Goal: Task Accomplishment & Management: Use online tool/utility

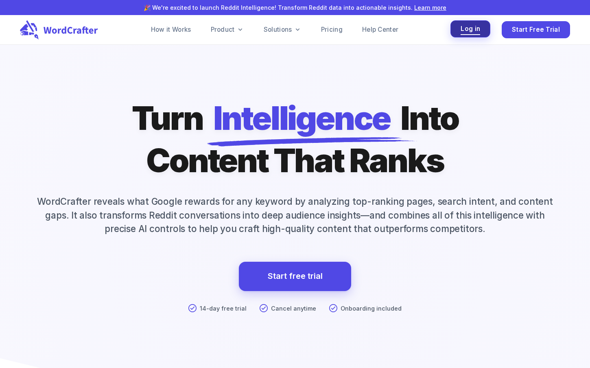
click at [468, 29] on span "Log in" at bounding box center [471, 29] width 20 height 11
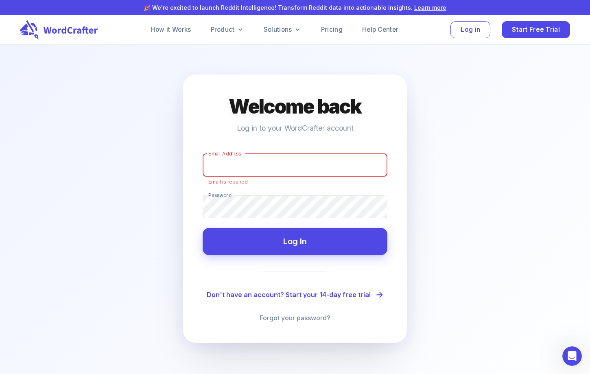
click at [249, 166] on input "Email Address" at bounding box center [295, 165] width 185 height 23
type input "janet@bartoliconsulting.com"
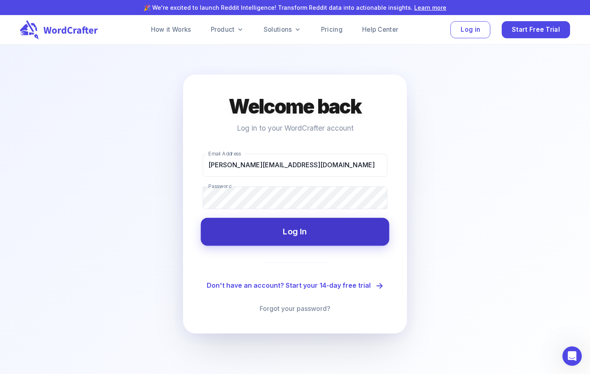
click at [304, 234] on button "Log In" at bounding box center [295, 232] width 188 height 28
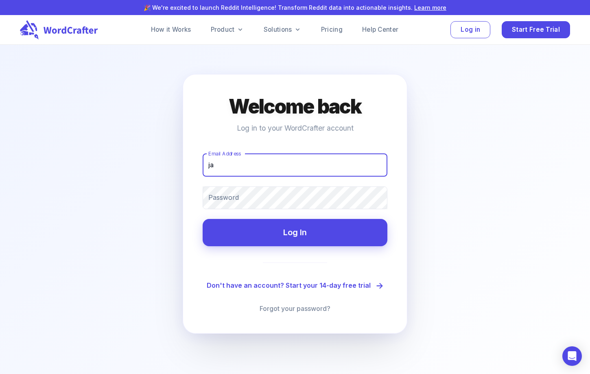
type input "[PERSON_NAME][EMAIL_ADDRESS][DOMAIN_NAME]"
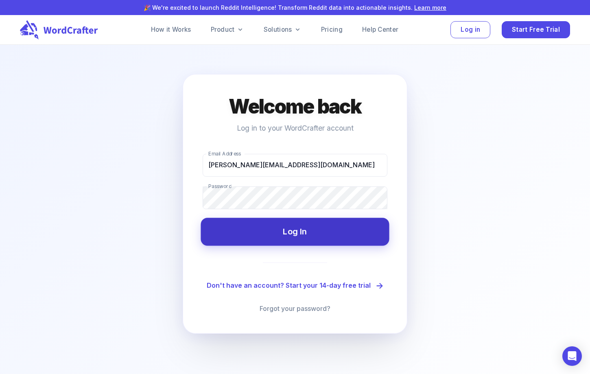
click at [319, 228] on button "Log In" at bounding box center [295, 232] width 188 height 28
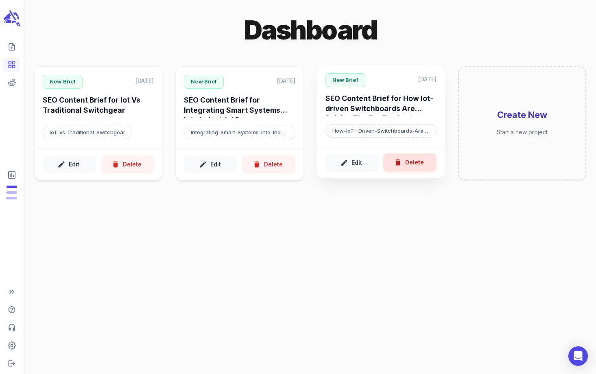
click at [416, 166] on button "Delete" at bounding box center [409, 162] width 53 height 18
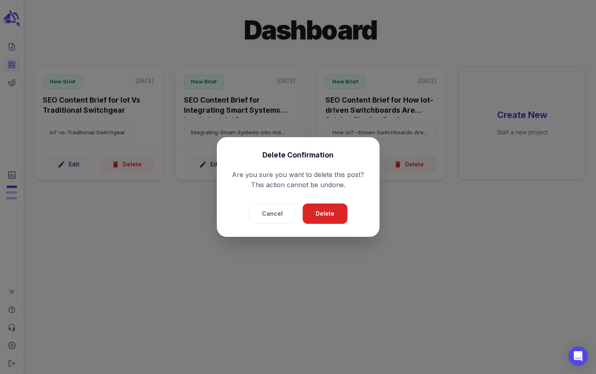
drag, startPoint x: 331, startPoint y: 217, endPoint x: 365, endPoint y: 231, distance: 36.5
click at [331, 217] on button "Delete" at bounding box center [325, 213] width 45 height 21
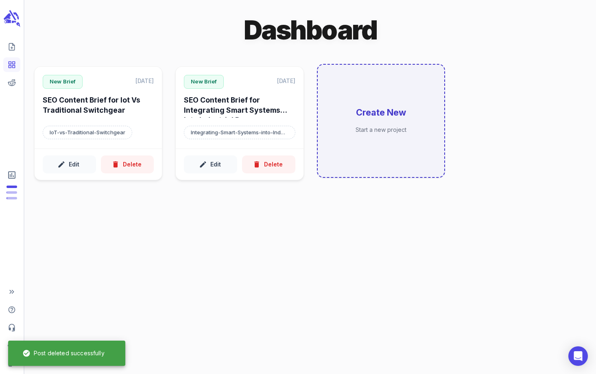
click at [355, 124] on div "Create New Start a new project" at bounding box center [381, 121] width 127 height 112
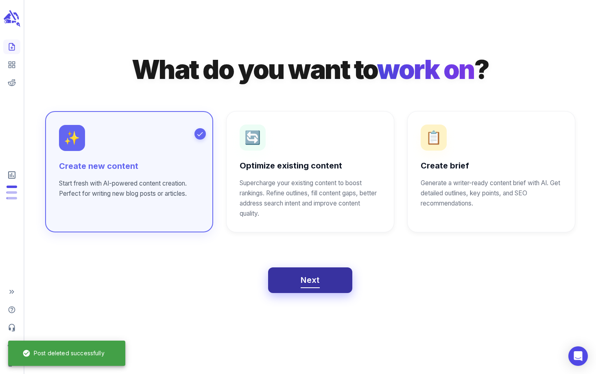
click at [317, 280] on span "Next" at bounding box center [310, 280] width 19 height 14
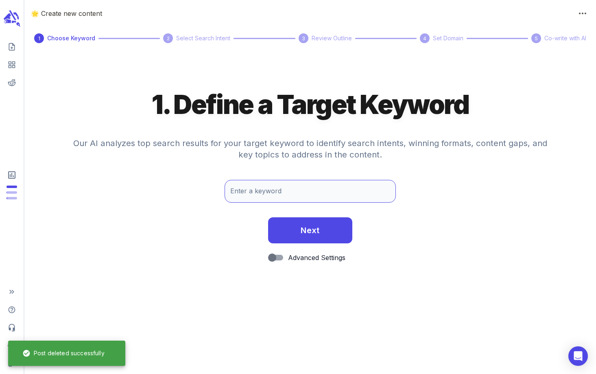
click at [314, 199] on input "Enter a keyword" at bounding box center [311, 191] width 172 height 23
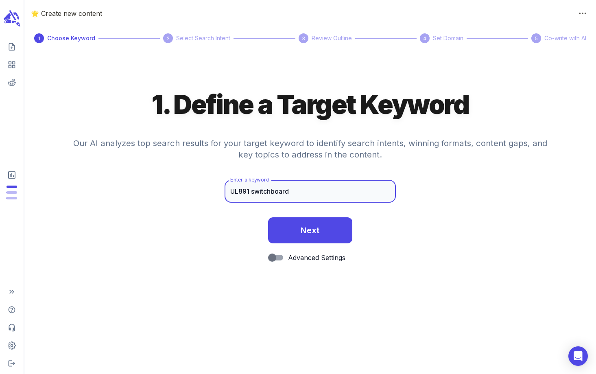
type input "UL891 switchboard"
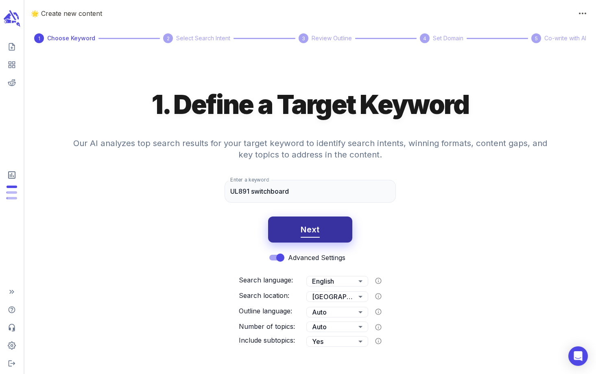
click at [312, 229] on span "Next" at bounding box center [310, 230] width 19 height 14
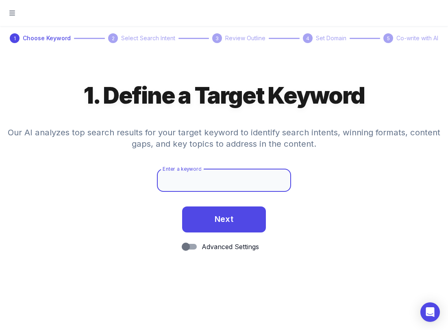
click at [192, 176] on div "Enter a keyword Enter a keyword" at bounding box center [224, 180] width 135 height 23
type input "UL891 switchboard"
click at [182, 207] on button "Next" at bounding box center [224, 220] width 84 height 26
